Goal: Transaction & Acquisition: Purchase product/service

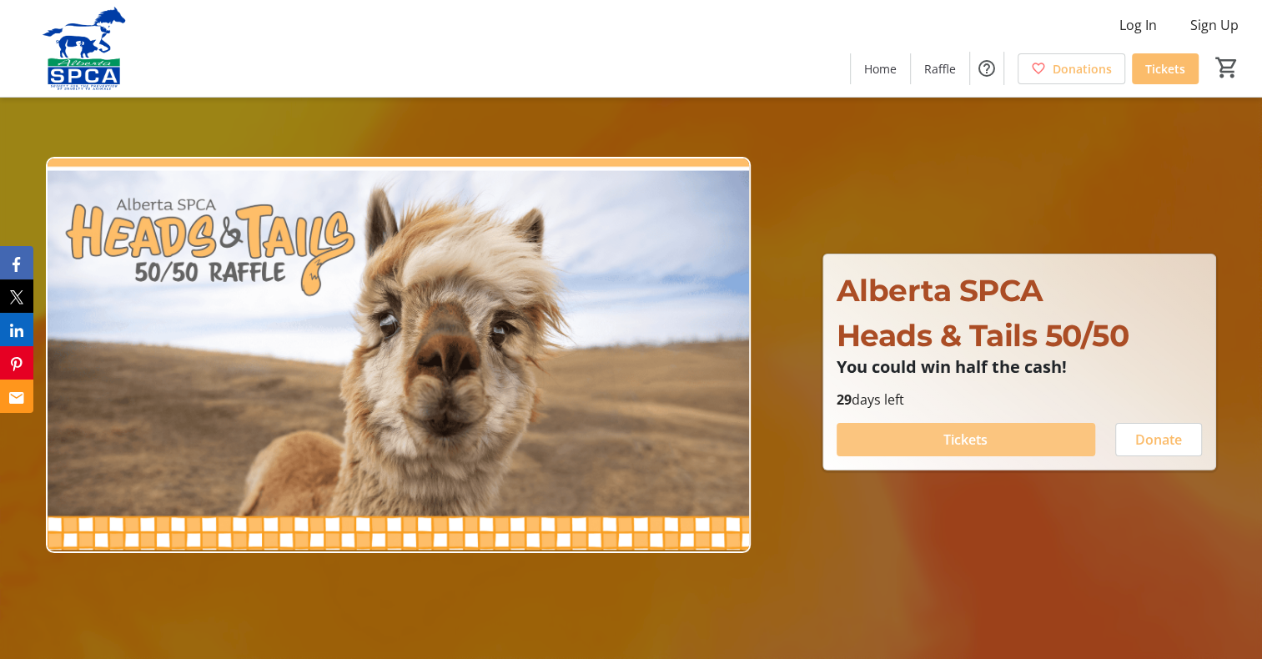
click at [956, 440] on span "Tickets" at bounding box center [966, 440] width 44 height 20
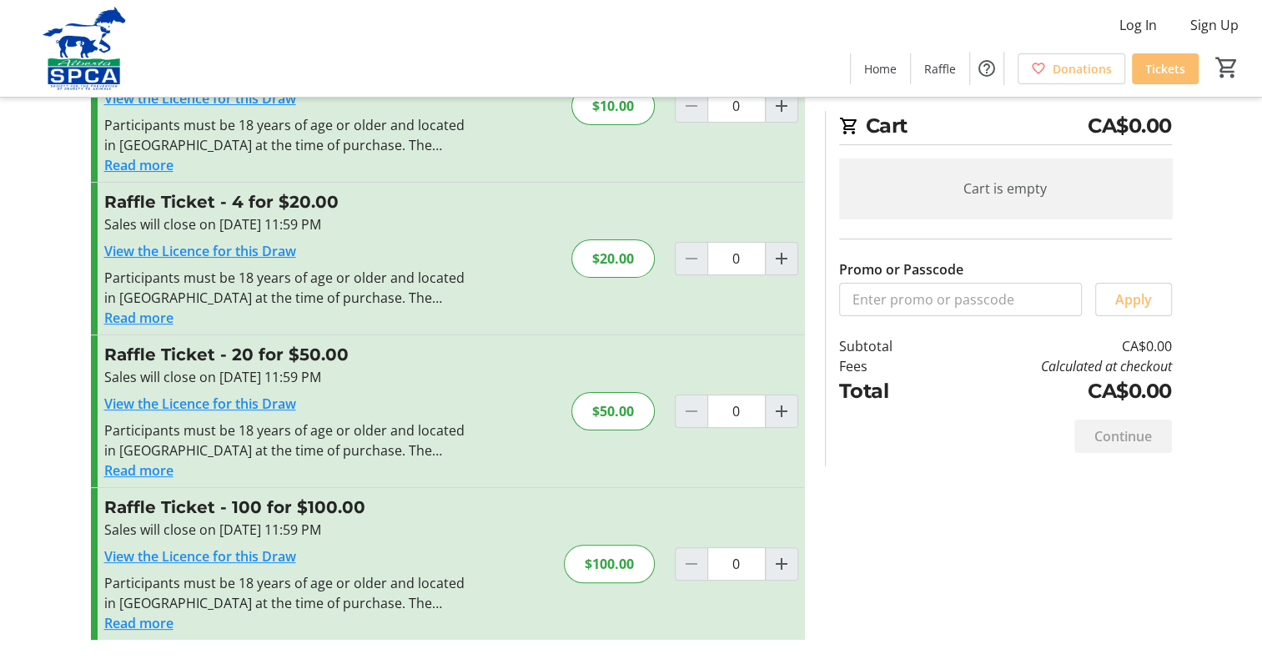
scroll to position [25, 0]
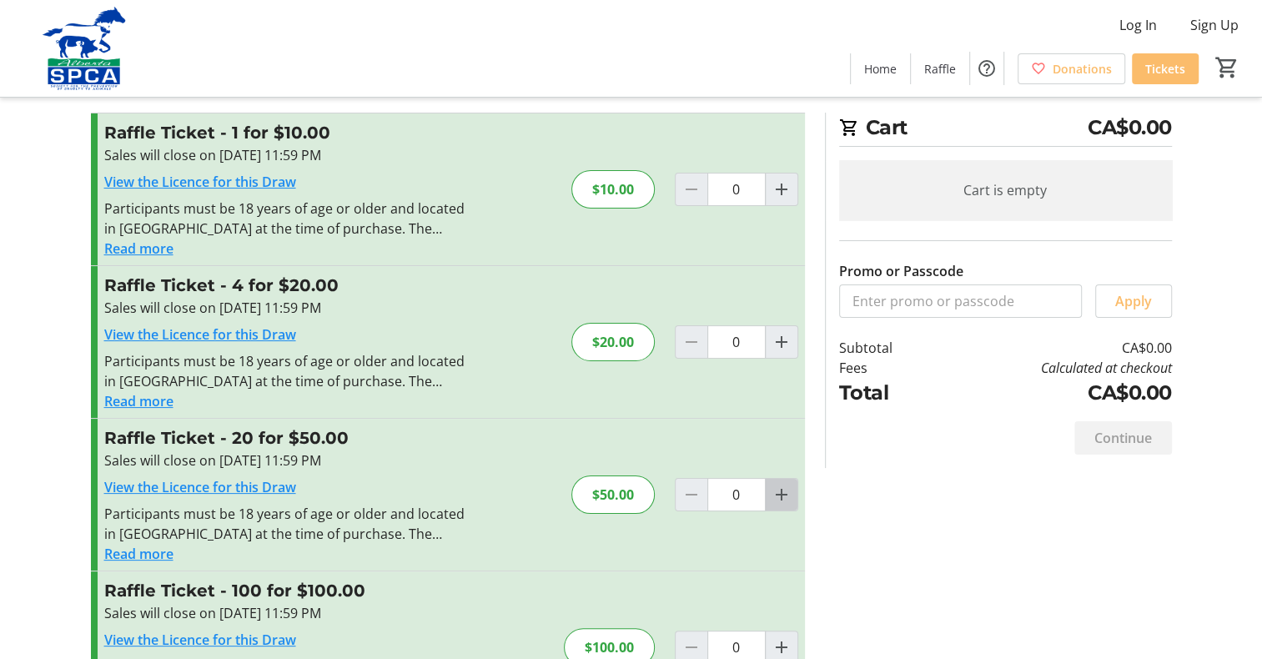
click at [788, 494] on mat-icon "Increment by one" at bounding box center [782, 495] width 20 height 20
type input "1"
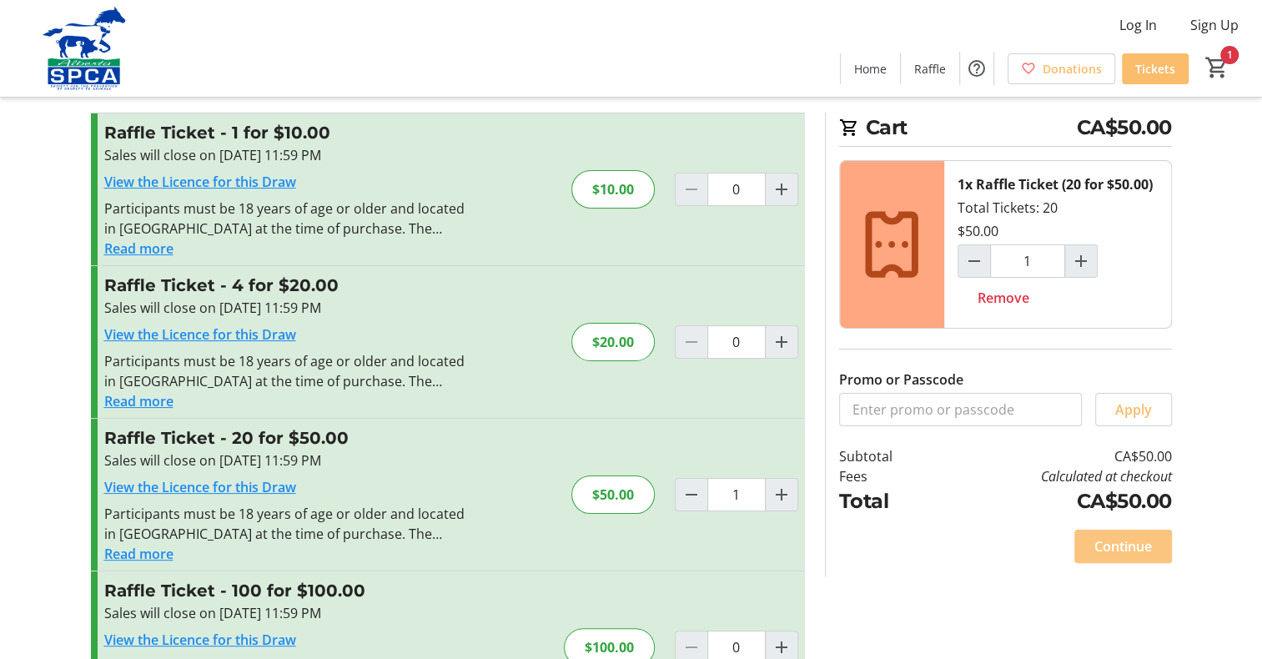
click at [1134, 549] on span "Continue" at bounding box center [1124, 546] width 58 height 20
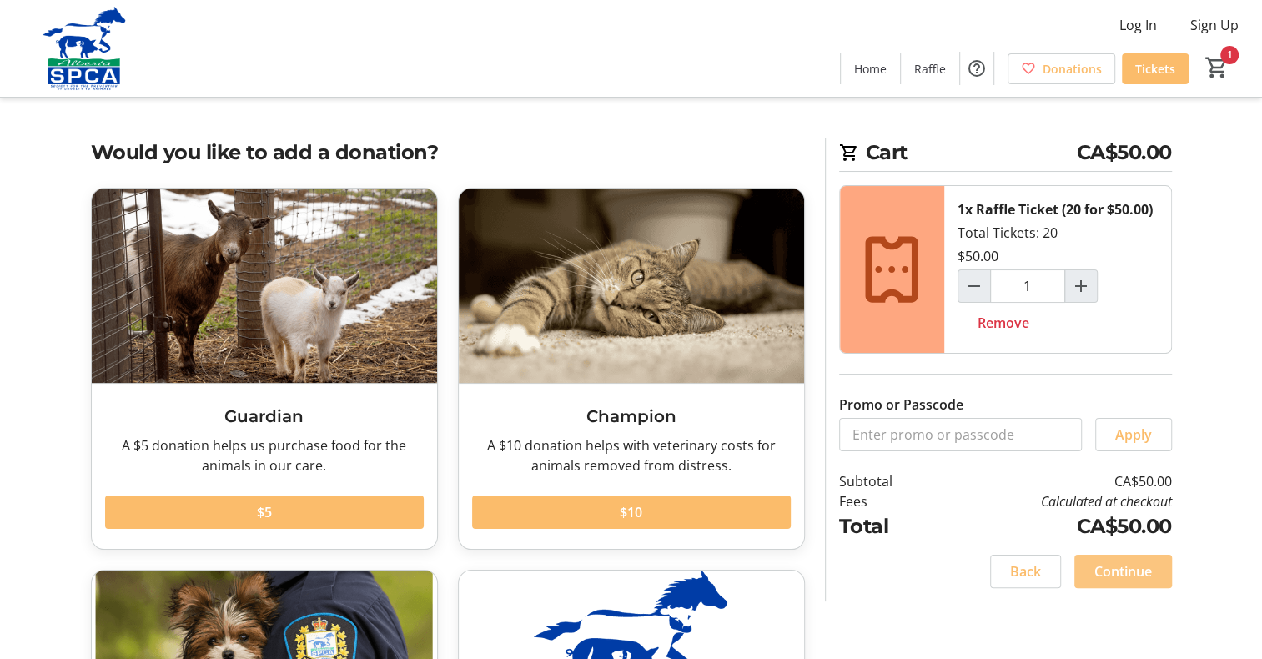
click at [1135, 572] on span "Continue" at bounding box center [1124, 571] width 58 height 20
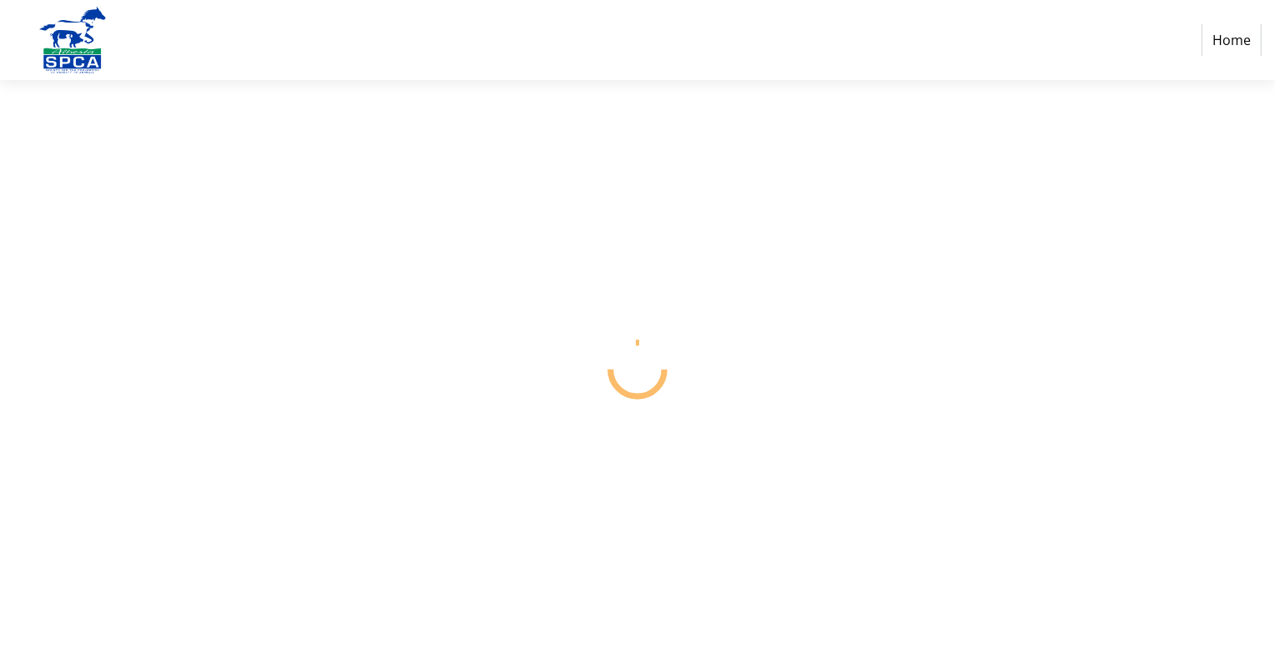
select select "CA"
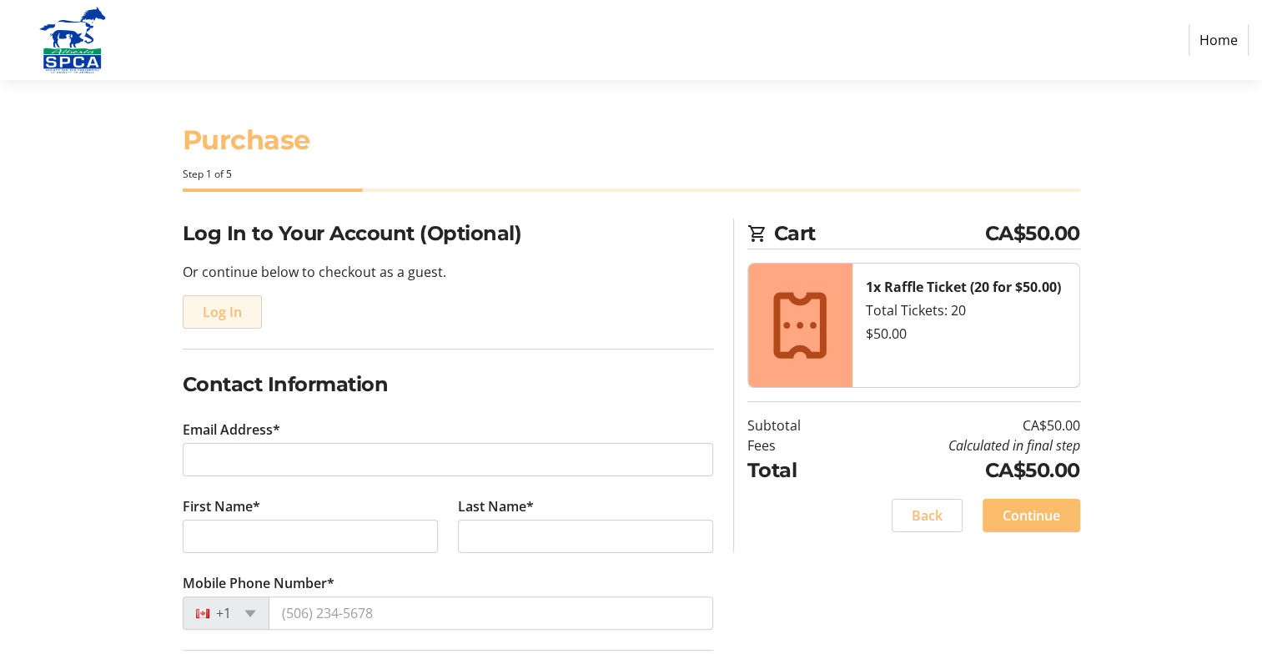
click at [222, 313] on span "Log In" at bounding box center [222, 312] width 39 height 20
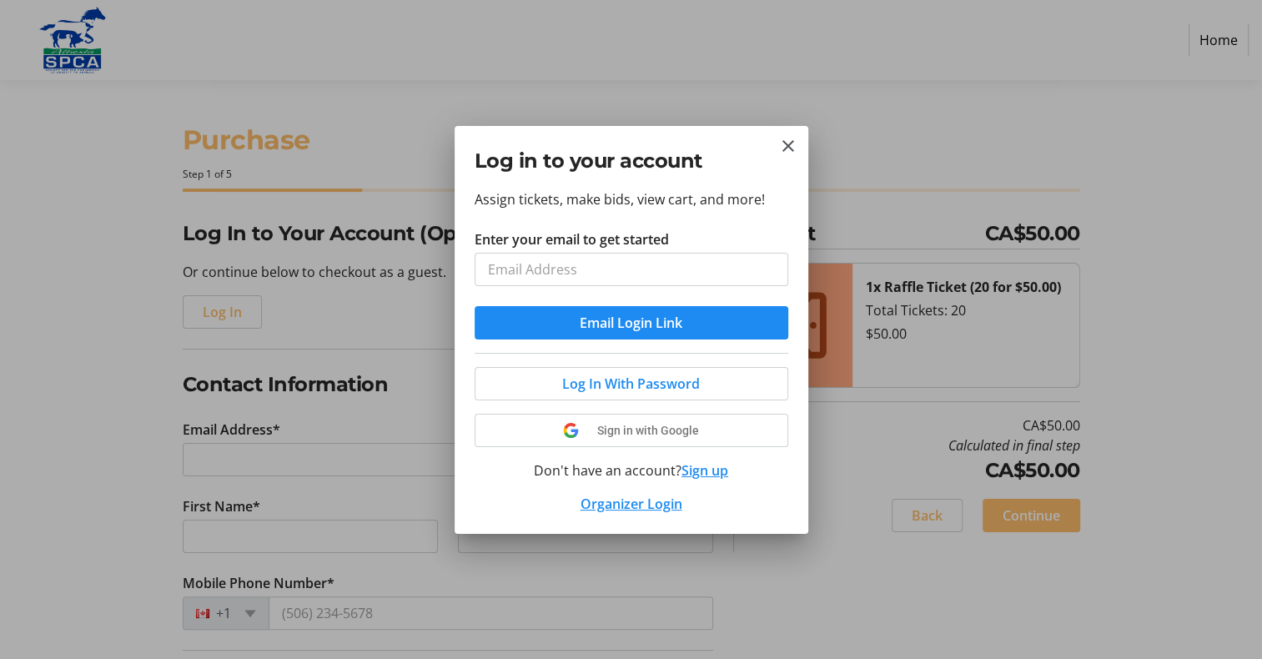
click at [670, 259] on input "Enter your email to get started" at bounding box center [632, 269] width 314 height 33
click at [543, 271] on input "Enter your email to get started" at bounding box center [632, 269] width 314 height 33
type input "[EMAIL_ADDRESS][DOMAIN_NAME]"
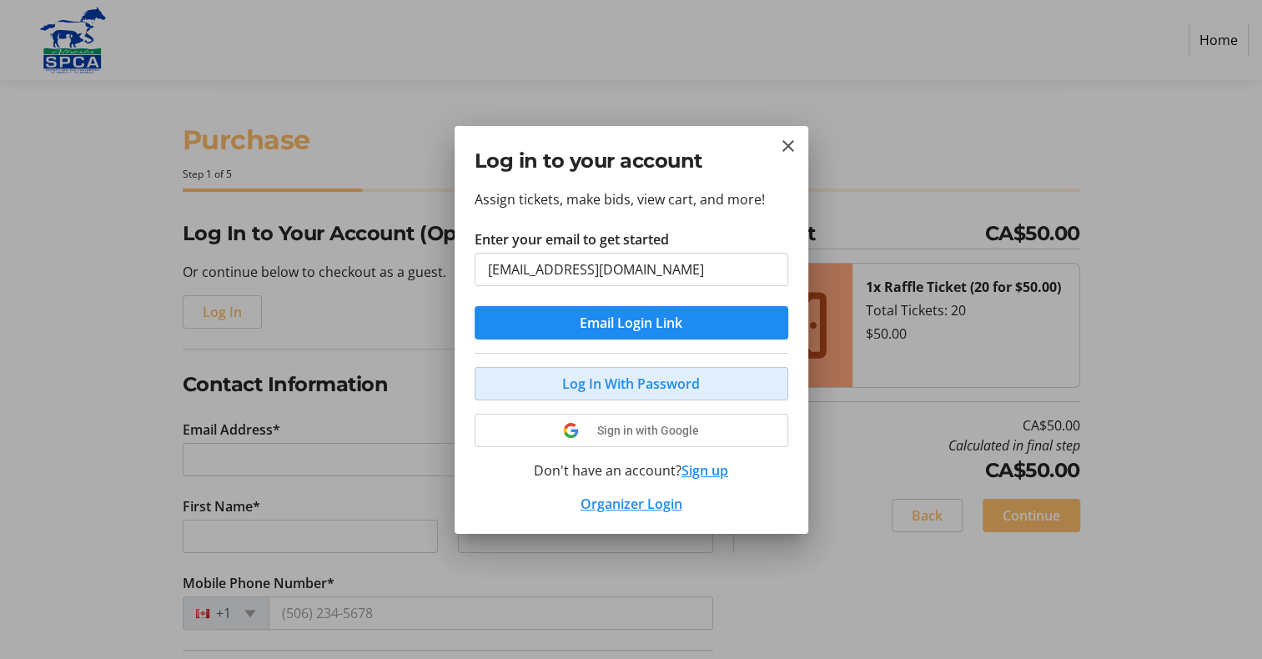
click at [624, 383] on span "Log In With Password" at bounding box center [631, 384] width 138 height 20
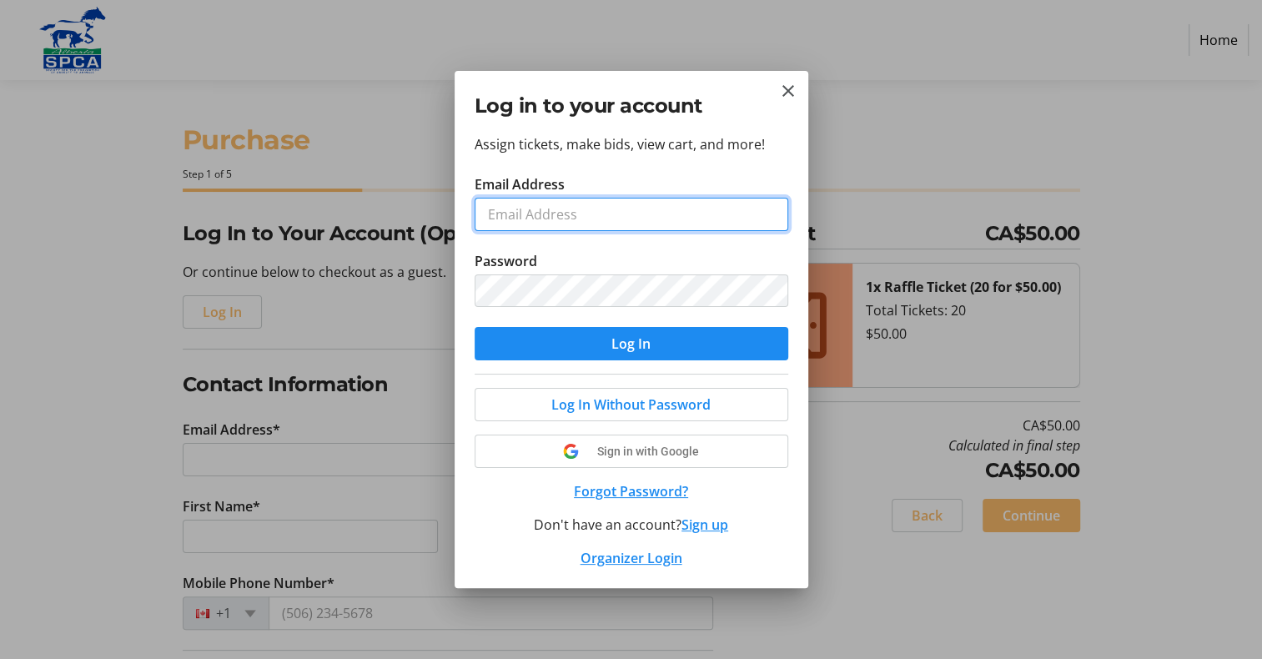
click at [583, 206] on input "Email Address" at bounding box center [632, 214] width 314 height 33
type input "[EMAIL_ADDRESS][DOMAIN_NAME]"
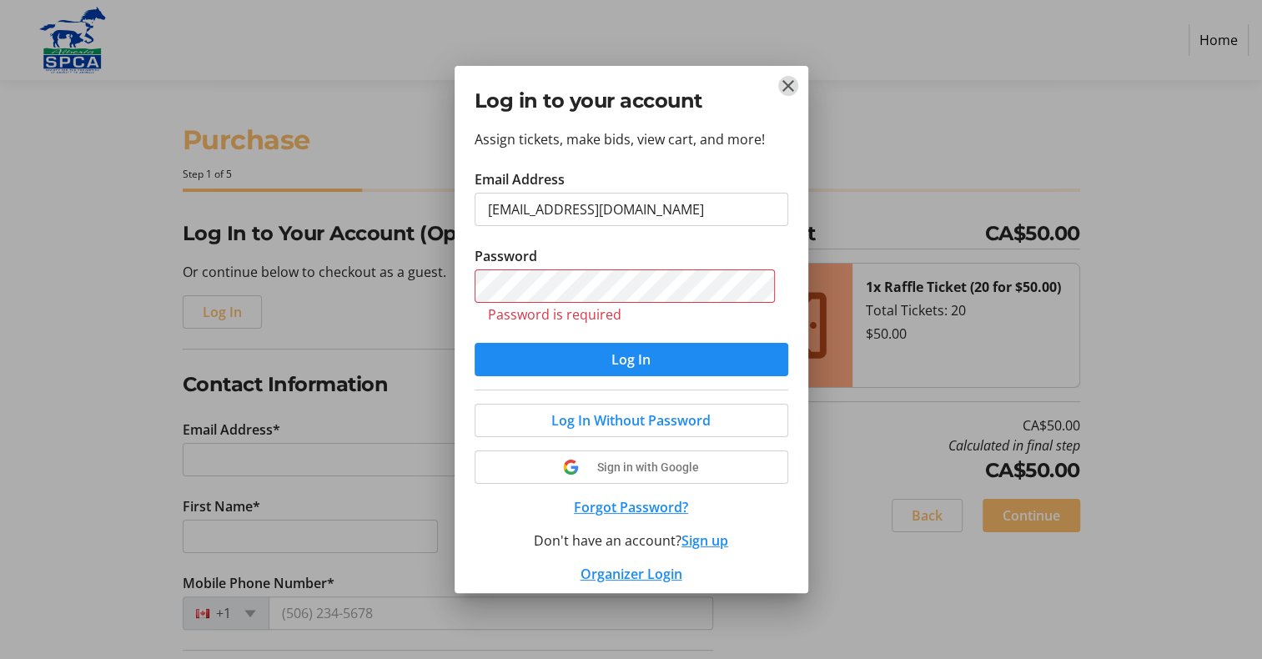
click at [787, 92] on mat-icon "Close" at bounding box center [788, 86] width 20 height 20
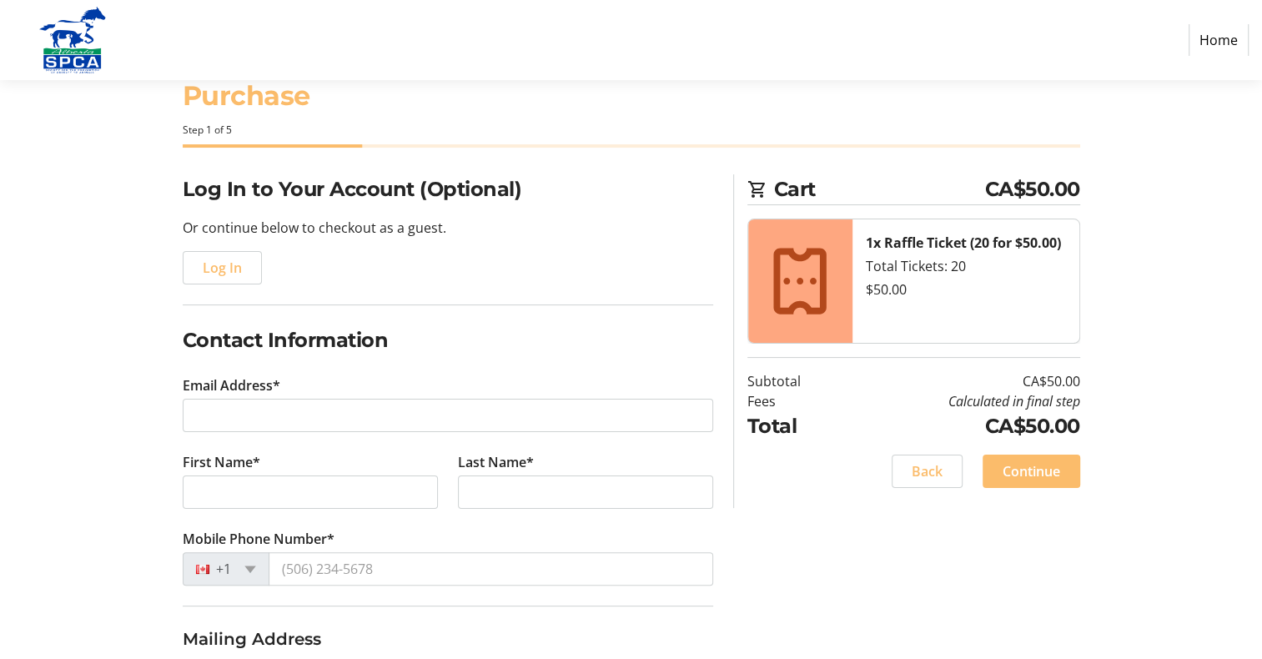
scroll to position [83, 0]
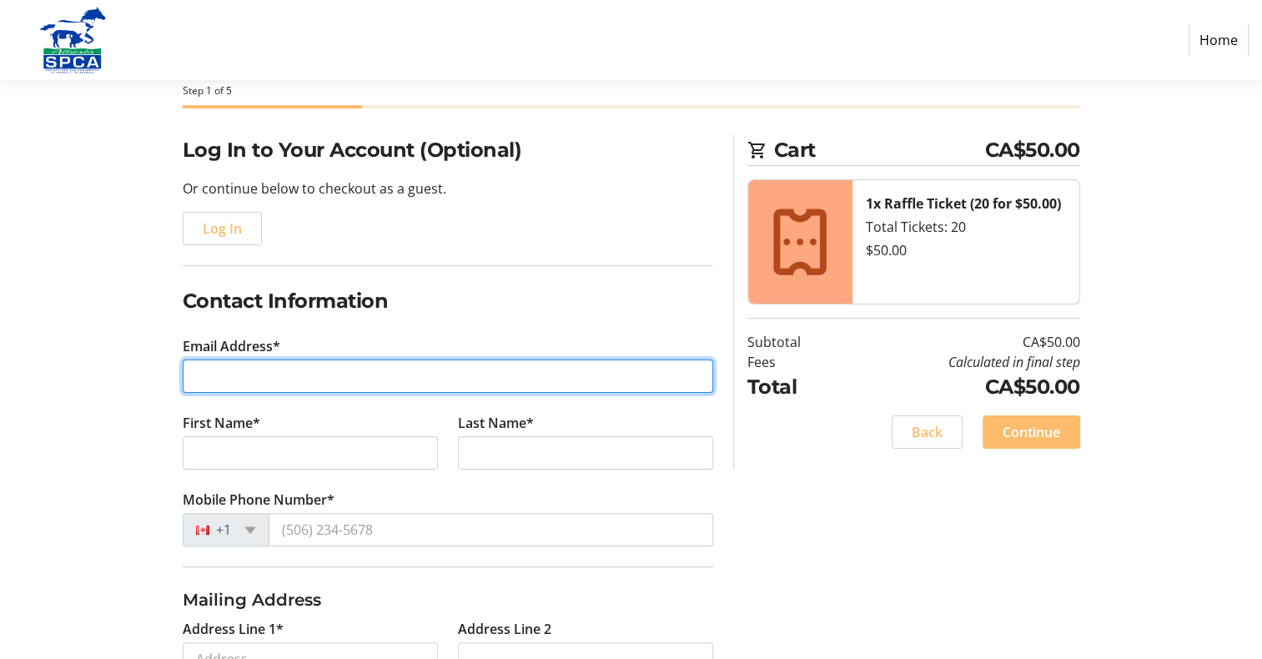
click at [275, 376] on input "Email Address*" at bounding box center [448, 376] width 531 height 33
type input "[EMAIL_ADDRESS][DOMAIN_NAME]"
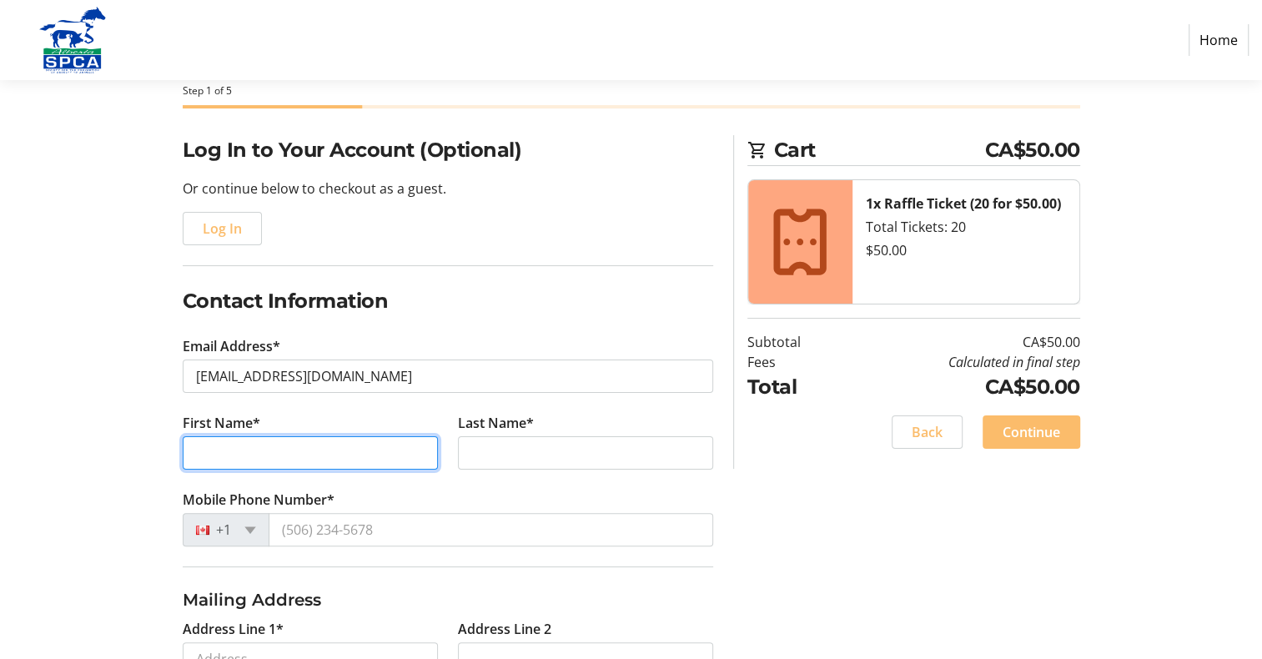
click at [369, 453] on input "First Name*" at bounding box center [310, 452] width 255 height 33
type input "[PERSON_NAME]"
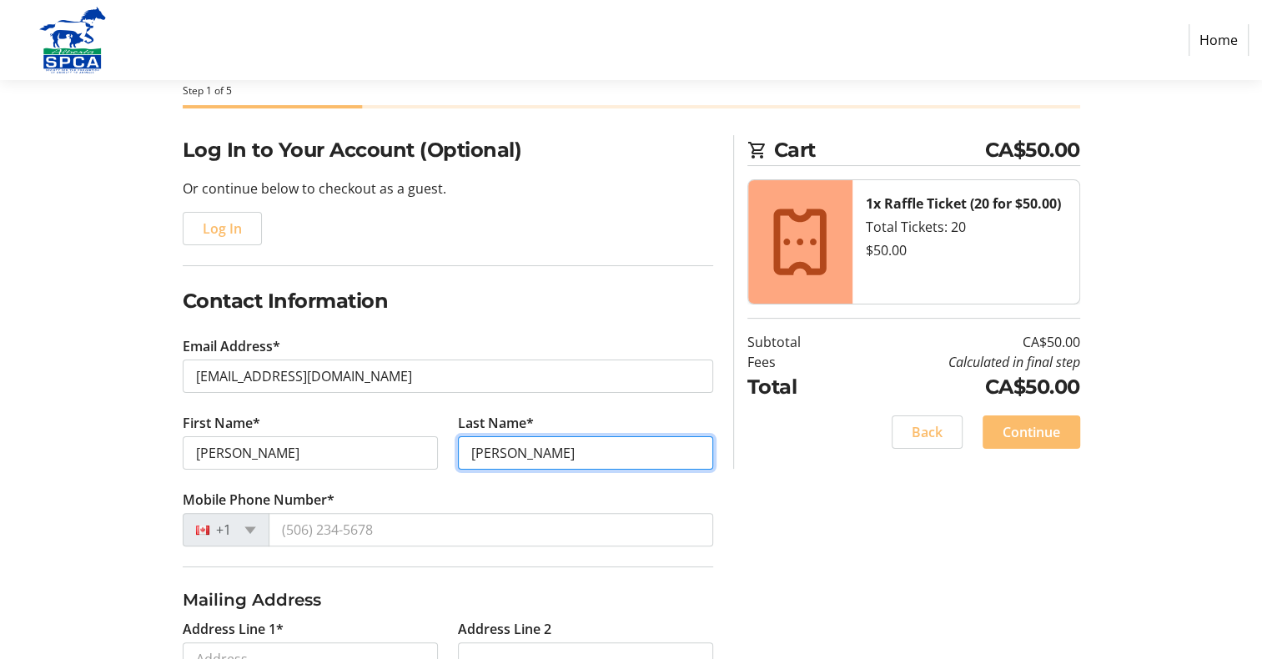
type input "[PERSON_NAME]"
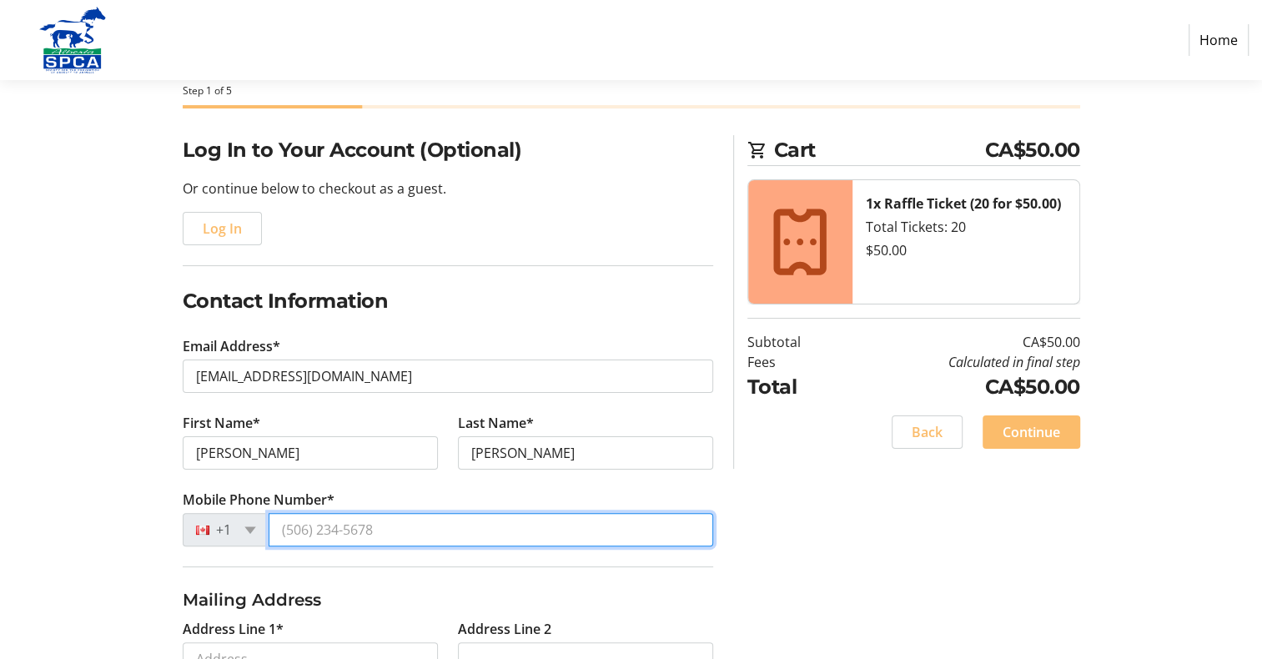
click at [315, 528] on input "Mobile Phone Number*" at bounding box center [491, 529] width 445 height 33
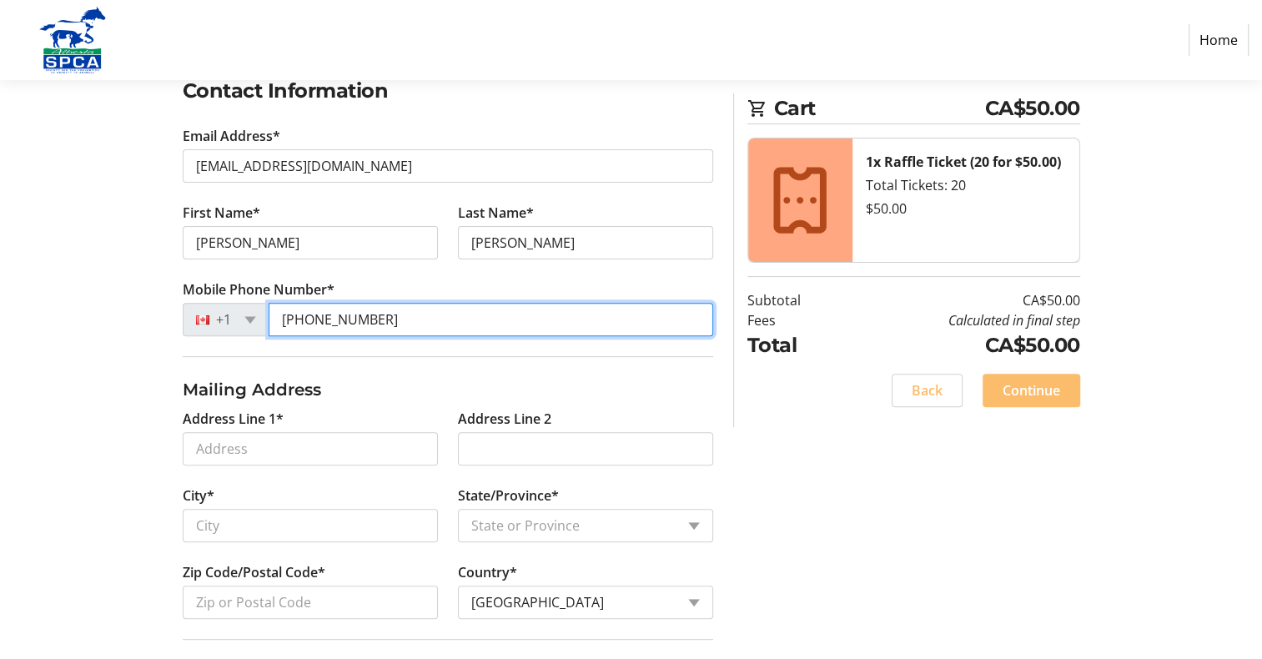
scroll to position [334, 0]
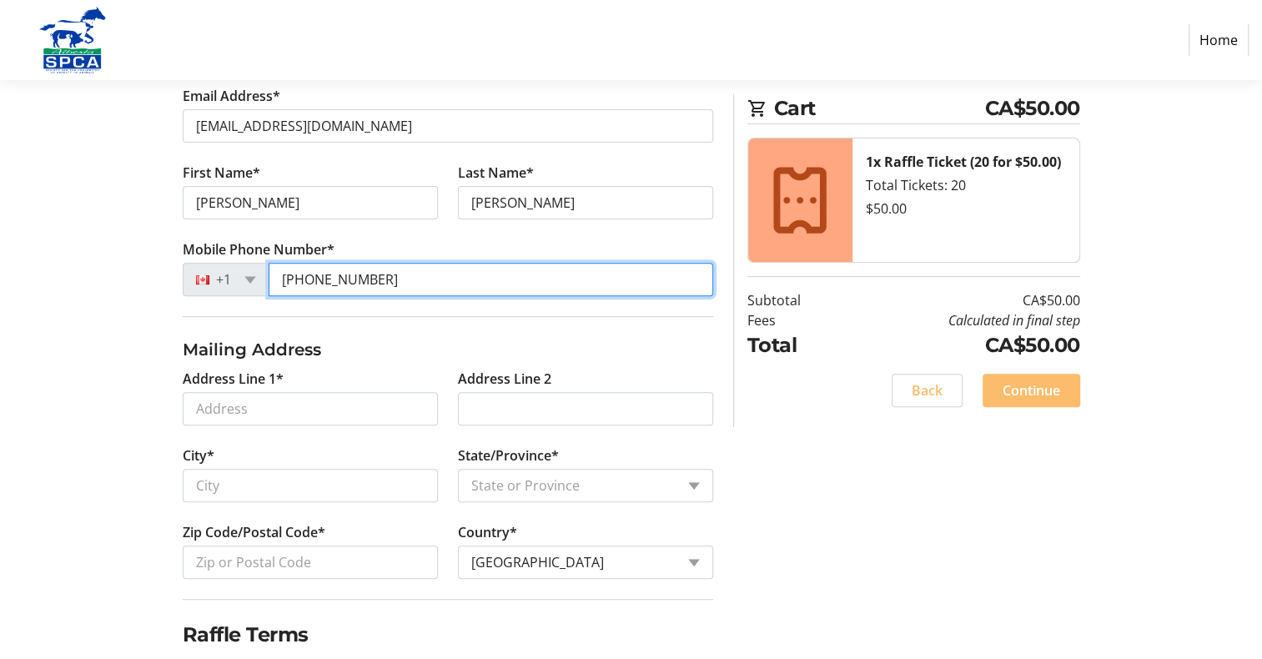
type input "[PHONE_NUMBER]"
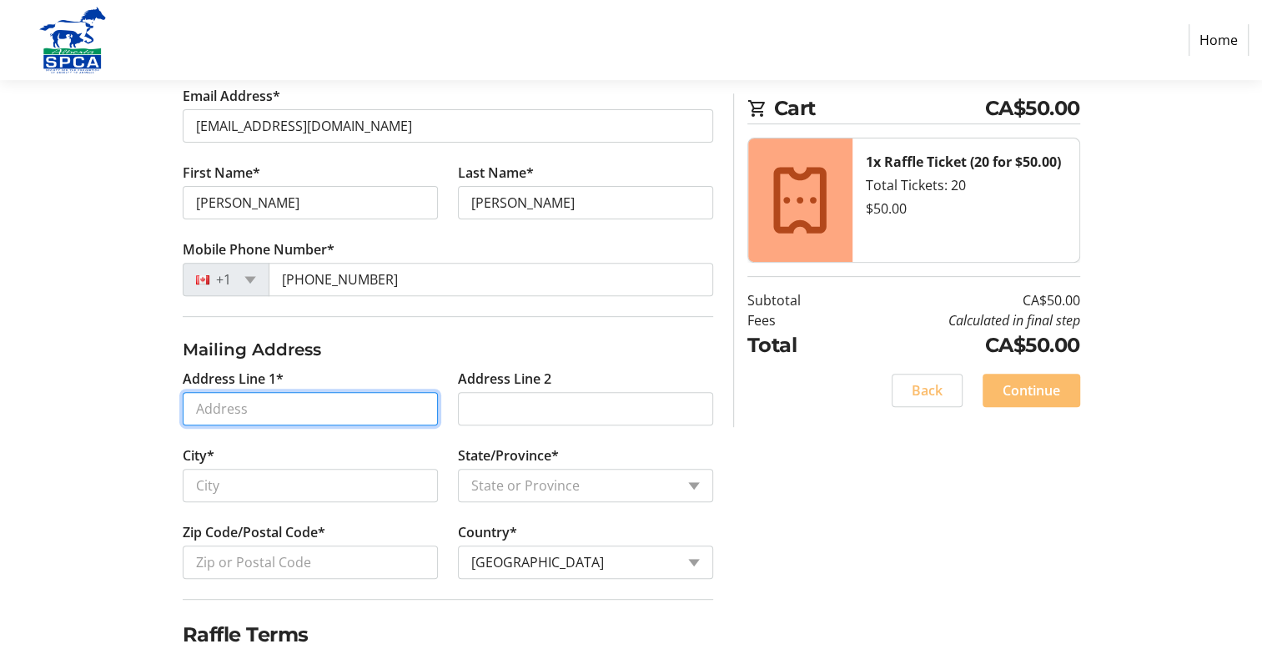
click at [363, 409] on input "Address Line 1*" at bounding box center [310, 408] width 255 height 33
type input "[STREET_ADDRESS]"
type input "[GEOGRAPHIC_DATA]"
select select "AB"
type input "T8V 7N1"
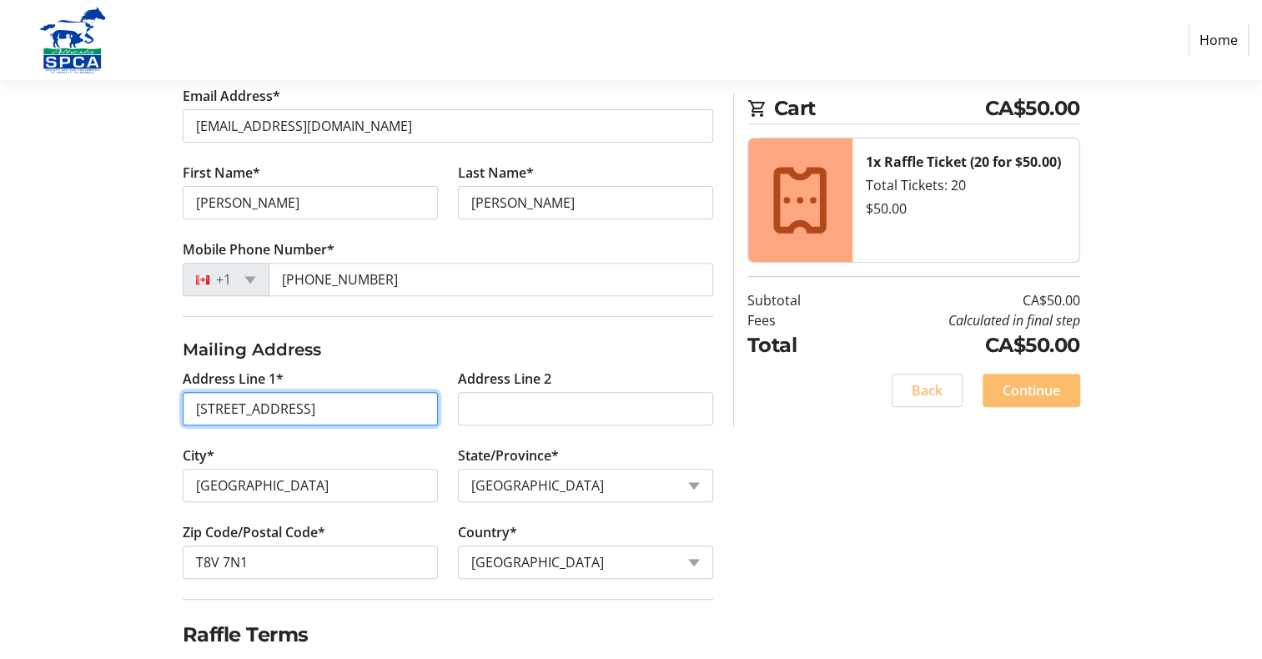
click at [191, 414] on input "[STREET_ADDRESS]" at bounding box center [310, 408] width 255 height 33
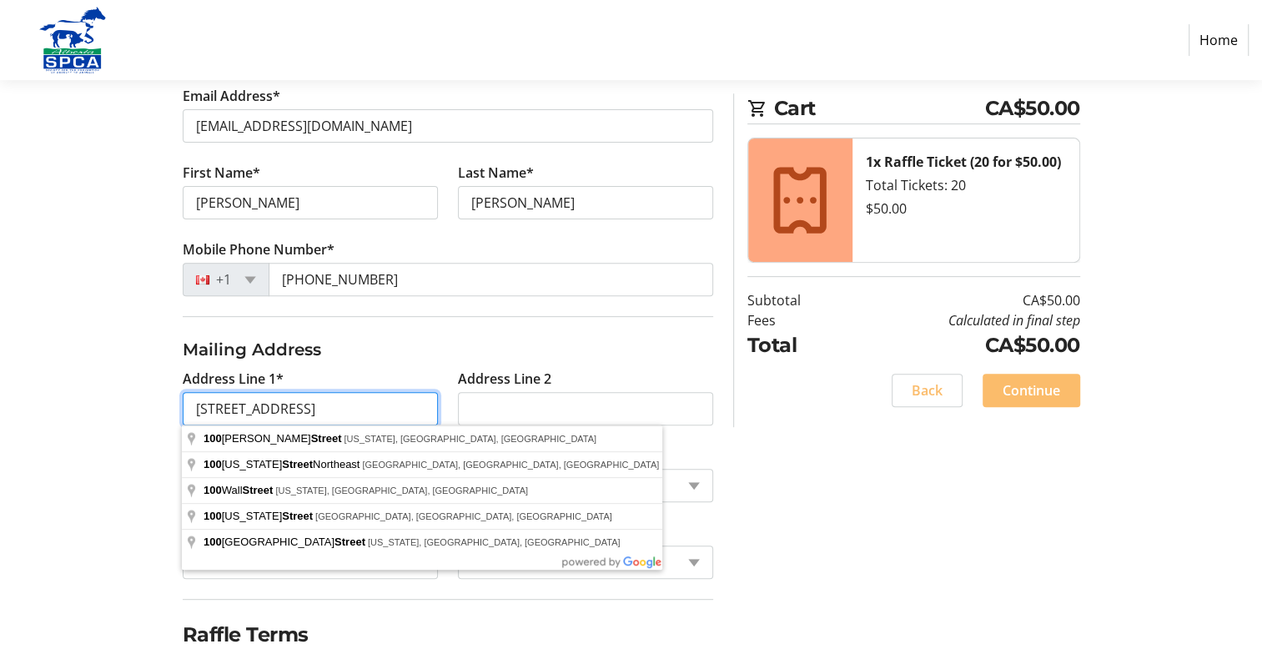
type input "[STREET_ADDRESS]"
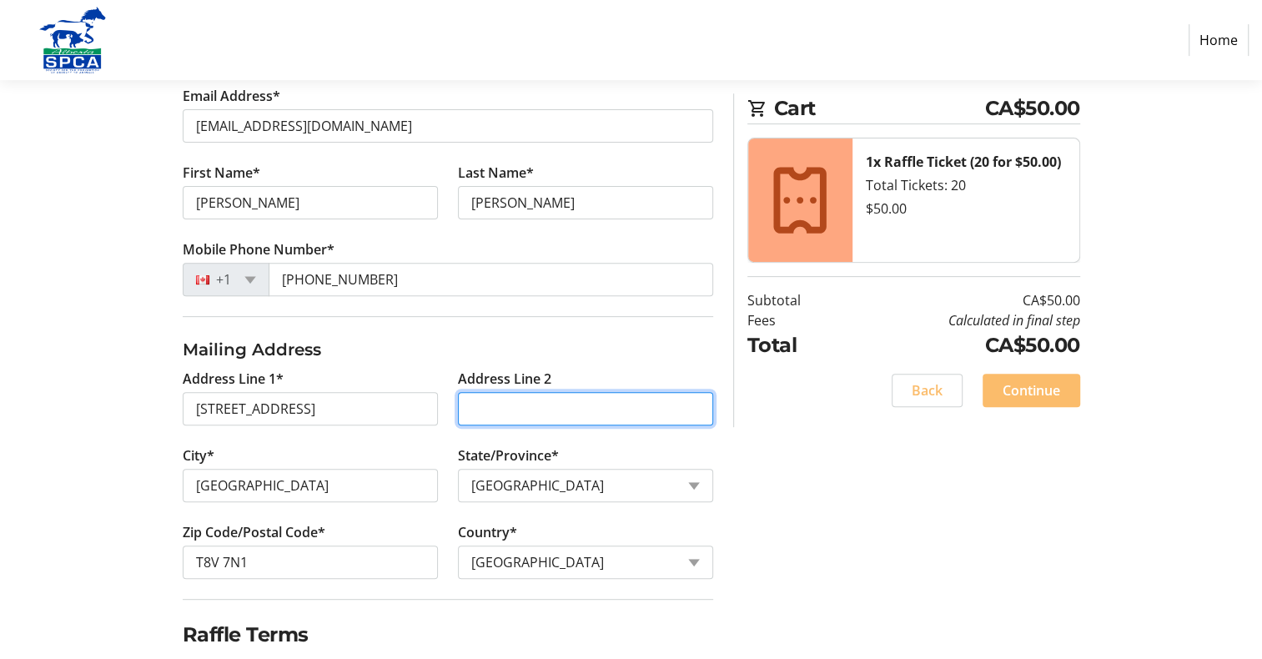
click at [603, 405] on input "Address Line 2" at bounding box center [585, 408] width 255 height 33
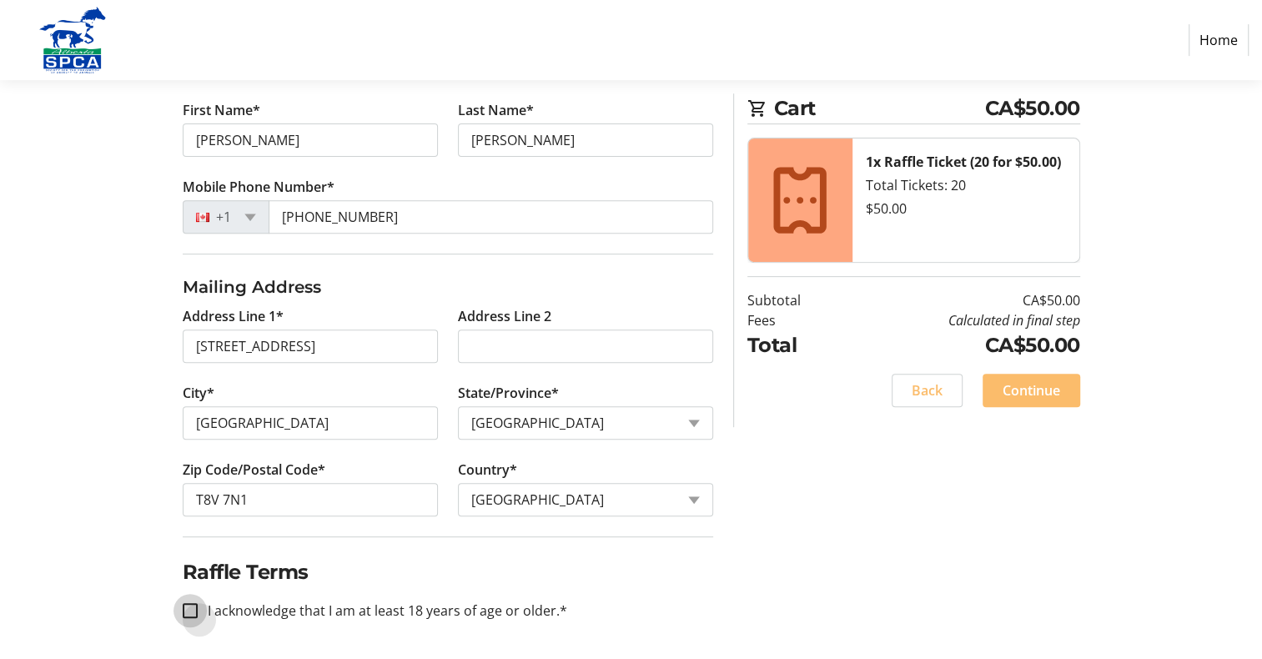
click at [184, 611] on input "I acknowledge that I am at least 18 years of age or older.*" at bounding box center [190, 610] width 15 height 15
checkbox input "true"
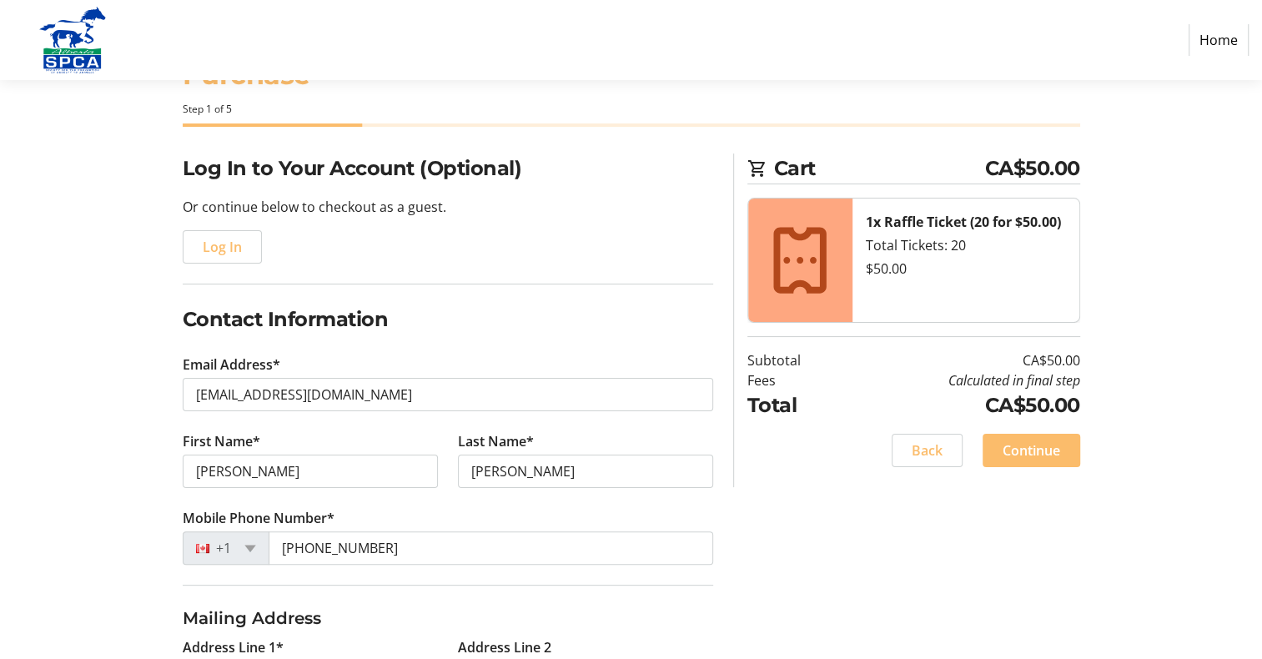
scroll to position [63, 0]
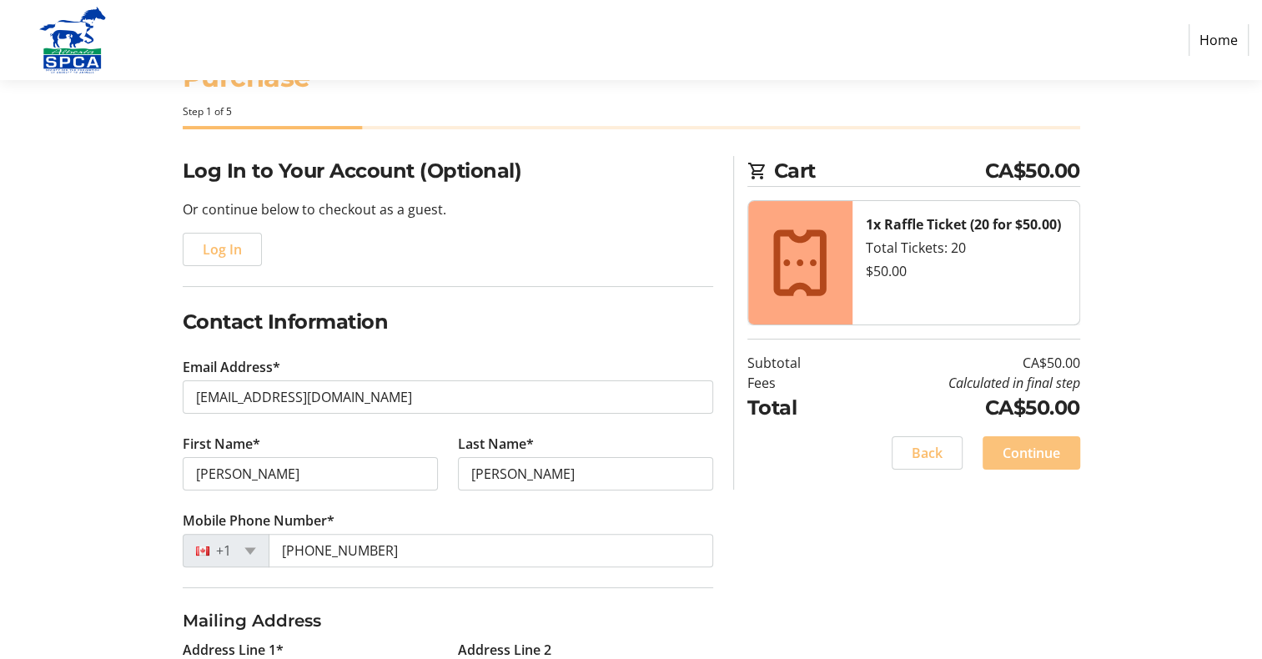
click at [1043, 451] on span "Continue" at bounding box center [1032, 453] width 58 height 20
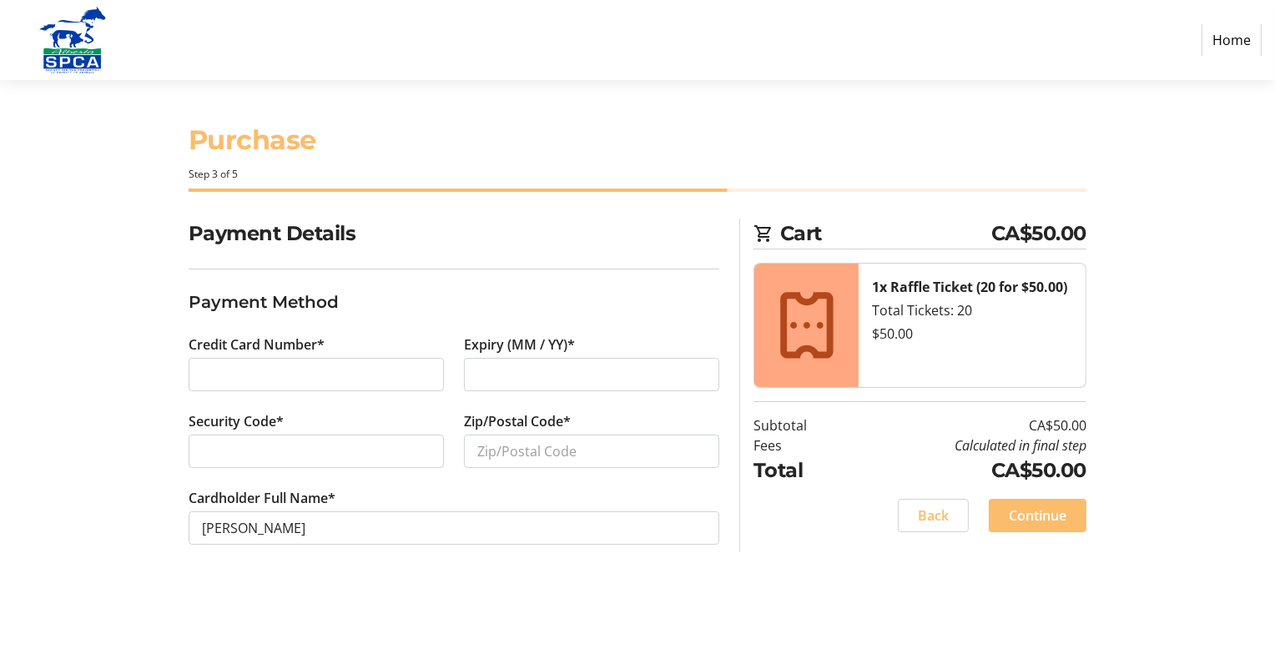
click at [475, 377] on div at bounding box center [591, 374] width 255 height 33
click at [495, 447] on input "Zip/Postal Code*" at bounding box center [591, 451] width 255 height 33
type input "T8V 7N1"
click at [1039, 512] on span "Continue" at bounding box center [1038, 516] width 58 height 20
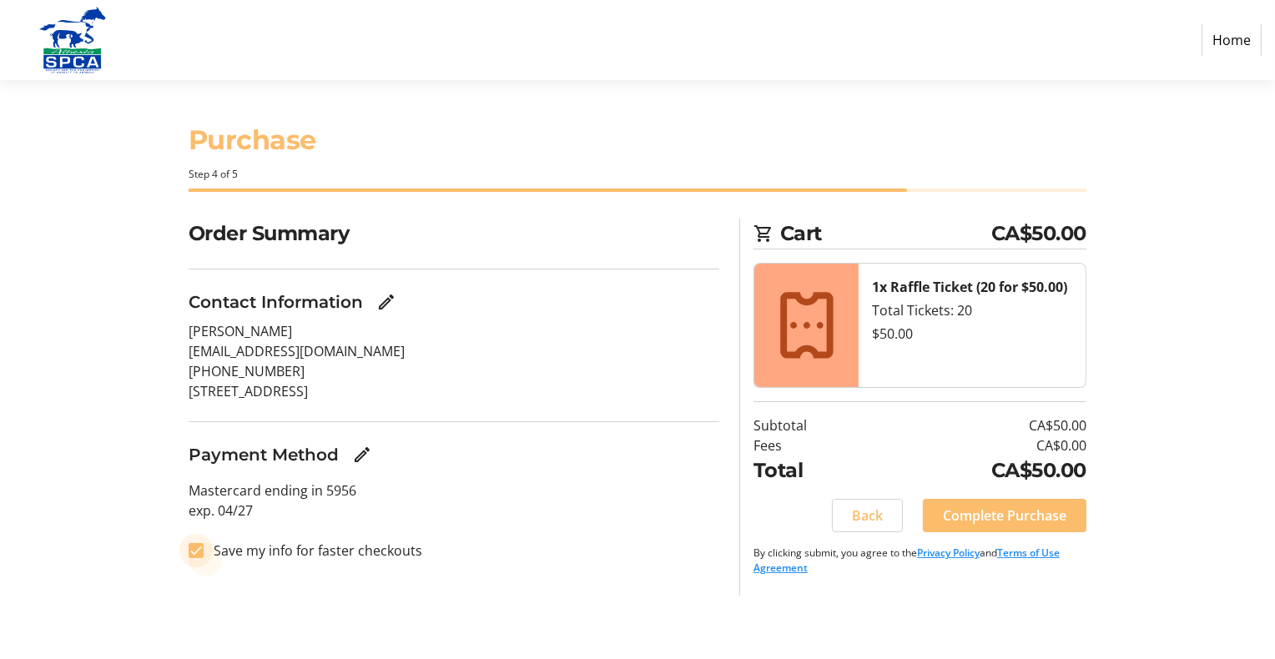
click at [197, 553] on input "Save my info for faster checkouts" at bounding box center [196, 550] width 15 height 15
checkbox input "false"
click at [1014, 515] on span "Complete Purchase" at bounding box center [1004, 516] width 123 height 20
